Goal: Book appointment/travel/reservation

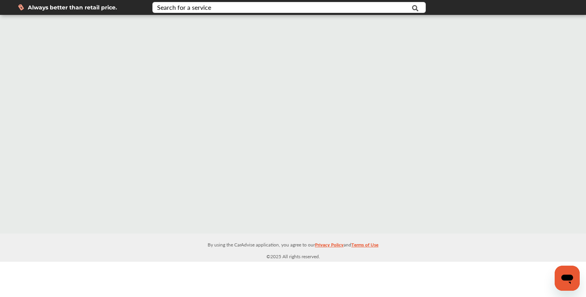
click at [570, 279] on icon "Open messaging window" at bounding box center [567, 278] width 12 height 9
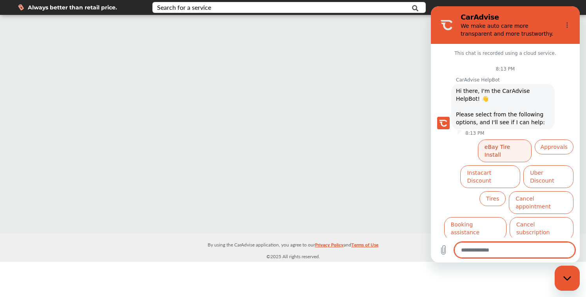
click at [498, 147] on button "eBay Tire Install" at bounding box center [505, 150] width 54 height 23
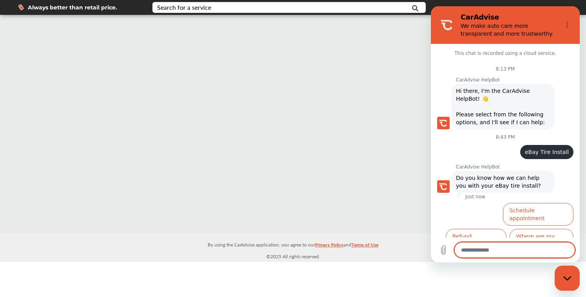
scroll to position [18, 0]
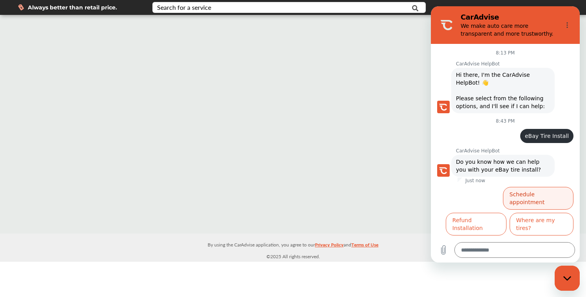
click at [515, 192] on button "Schedule appointment" at bounding box center [538, 198] width 70 height 23
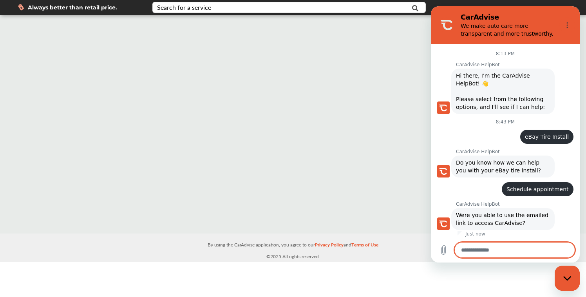
scroll to position [35, 0]
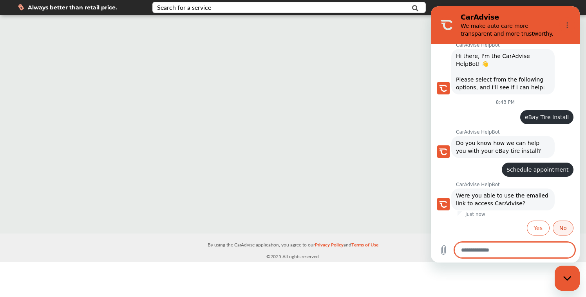
click at [562, 229] on button "No" at bounding box center [562, 227] width 21 height 15
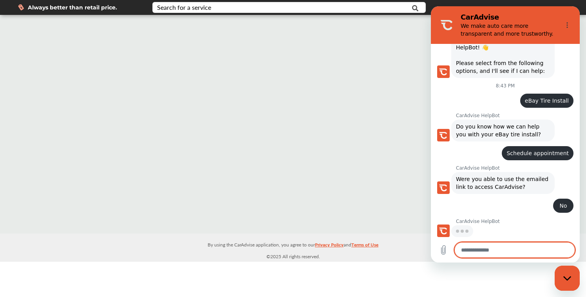
scroll to position [50, 0]
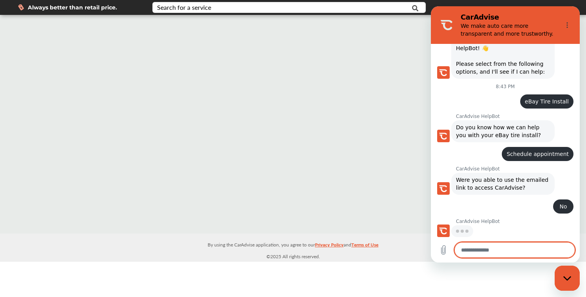
type textarea "*"
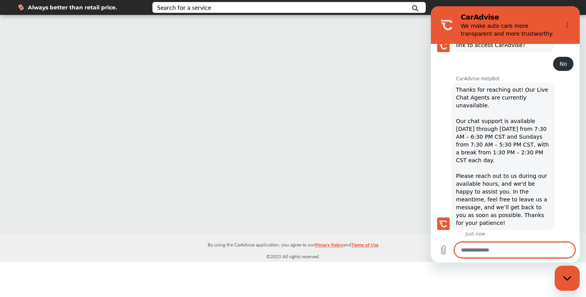
scroll to position [195, 0]
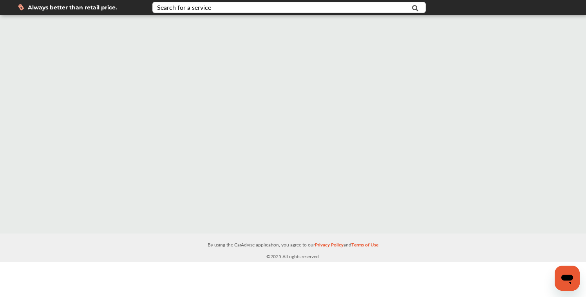
click at [568, 278] on icon "Open messaging window" at bounding box center [567, 278] width 12 height 9
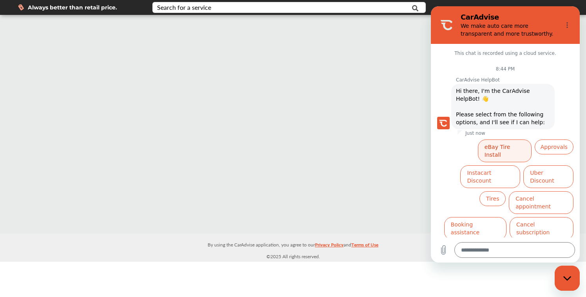
click at [498, 147] on button "eBay Tire Install" at bounding box center [505, 150] width 54 height 23
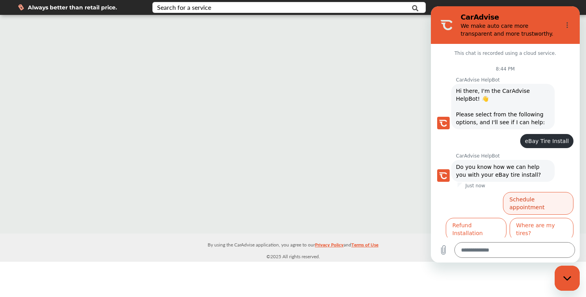
click at [515, 200] on button "Schedule appointment" at bounding box center [538, 203] width 70 height 23
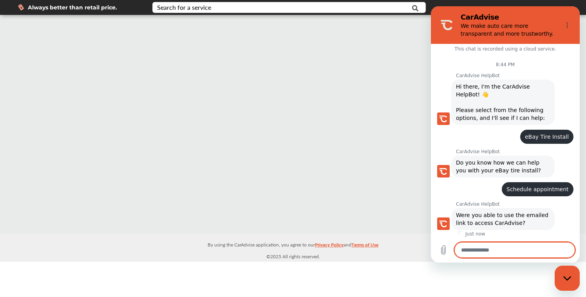
scroll to position [24, 0]
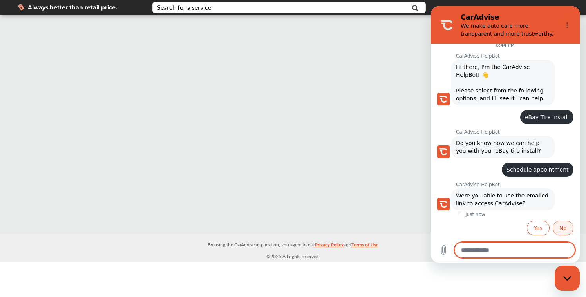
click at [562, 228] on button "No" at bounding box center [562, 227] width 21 height 15
click at [562, 228] on div "says: No" at bounding box center [502, 220] width 142 height 19
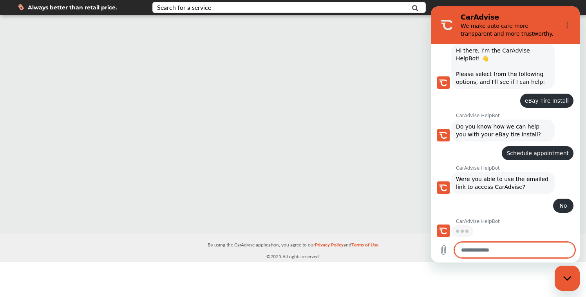
scroll to position [40, 0]
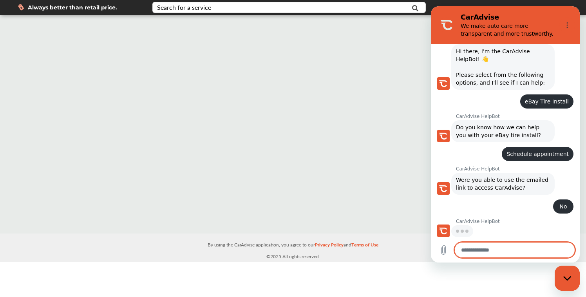
type textarea "*"
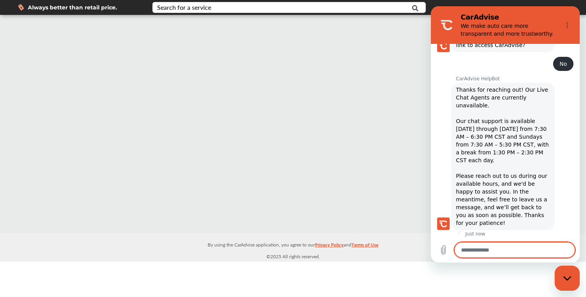
scroll to position [184, 0]
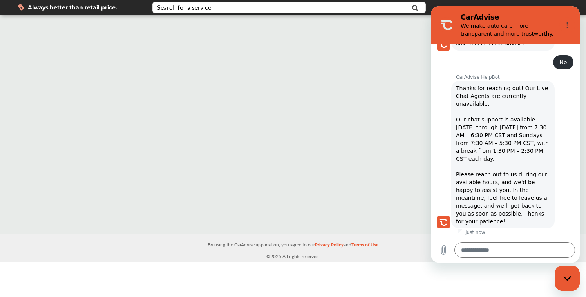
click at [374, 64] on div at bounding box center [293, 124] width 586 height 218
